Goal: Answer question/provide support: Share knowledge or assist other users

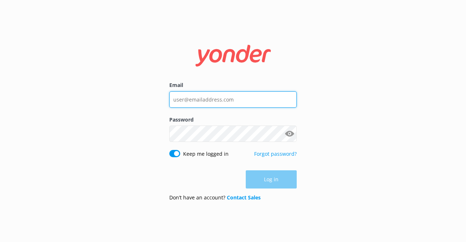
type input "[EMAIL_ADDRESS][DOMAIN_NAME]"
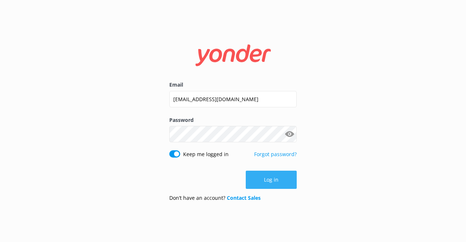
click at [279, 177] on div "Log in" at bounding box center [232, 180] width 127 height 18
click at [281, 184] on button "Log in" at bounding box center [271, 180] width 51 height 18
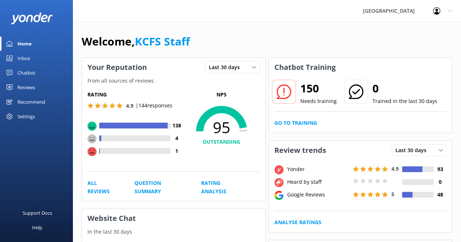
click at [24, 89] on div "Reviews" at bounding box center [25, 87] width 17 height 15
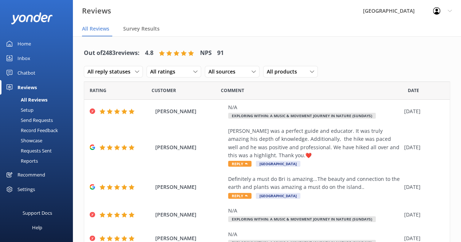
click at [35, 72] on link "Chatbot" at bounding box center [36, 73] width 73 height 15
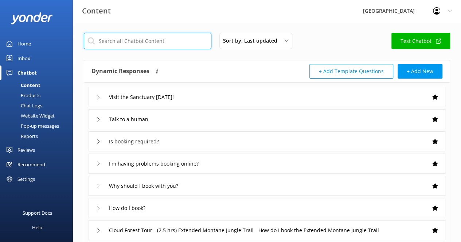
click at [186, 43] on input "text" at bounding box center [147, 41] width 127 height 16
type input "visit"
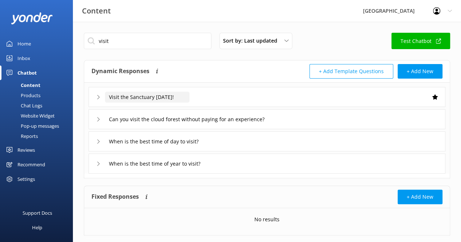
click at [155, 92] on input "Visit the Sanctuary [DATE]!" at bounding box center [147, 97] width 84 height 11
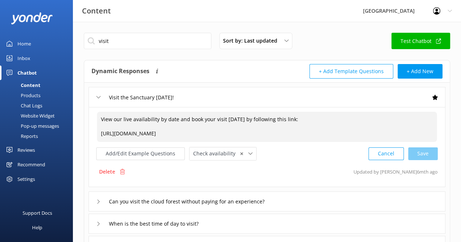
drag, startPoint x: 343, startPoint y: 133, endPoint x: 99, endPoint y: 118, distance: 244.4
click at [99, 118] on textarea "View our live availability by date and book your visit [DATE] by following this…" at bounding box center [267, 127] width 340 height 30
